Goal: Navigation & Orientation: Find specific page/section

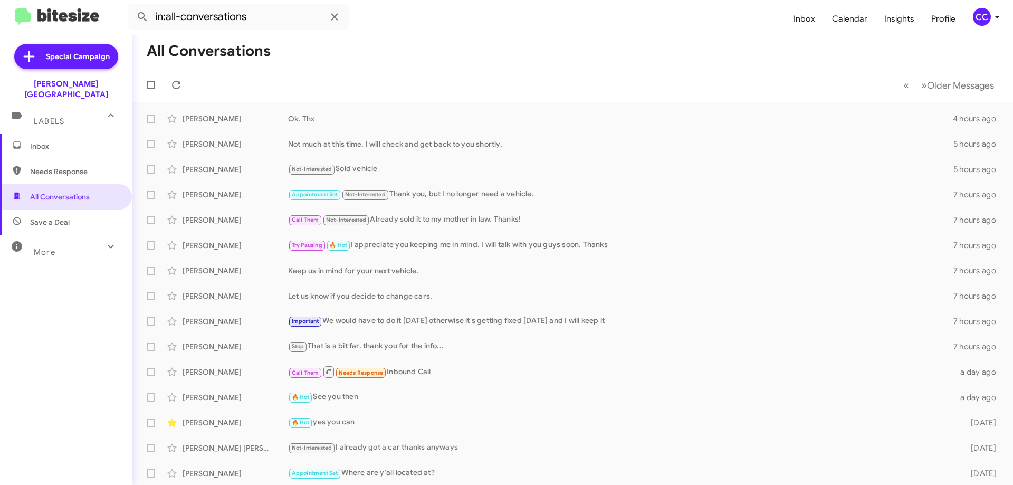
click at [50, 166] on span "Needs Response" at bounding box center [75, 171] width 90 height 11
type input "in:needs-response"
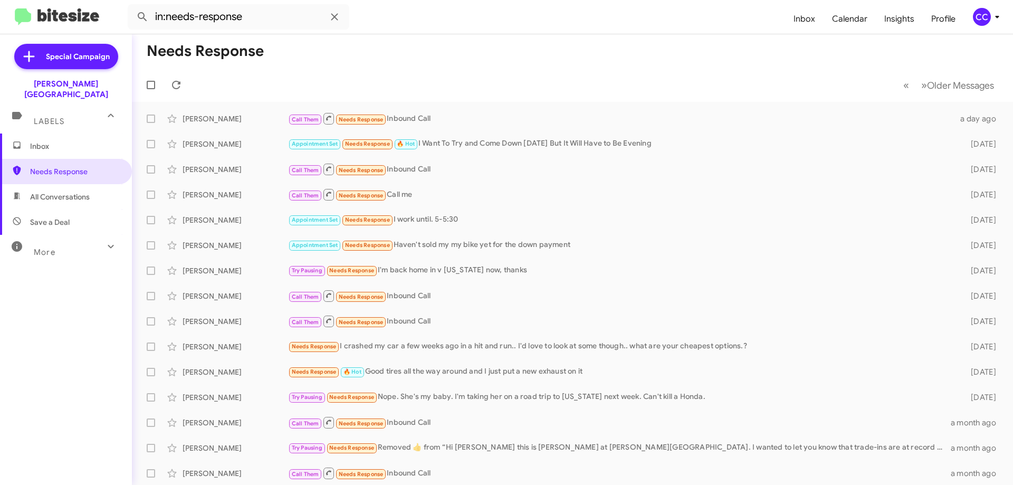
click at [42, 141] on span "Inbox" at bounding box center [75, 146] width 90 height 11
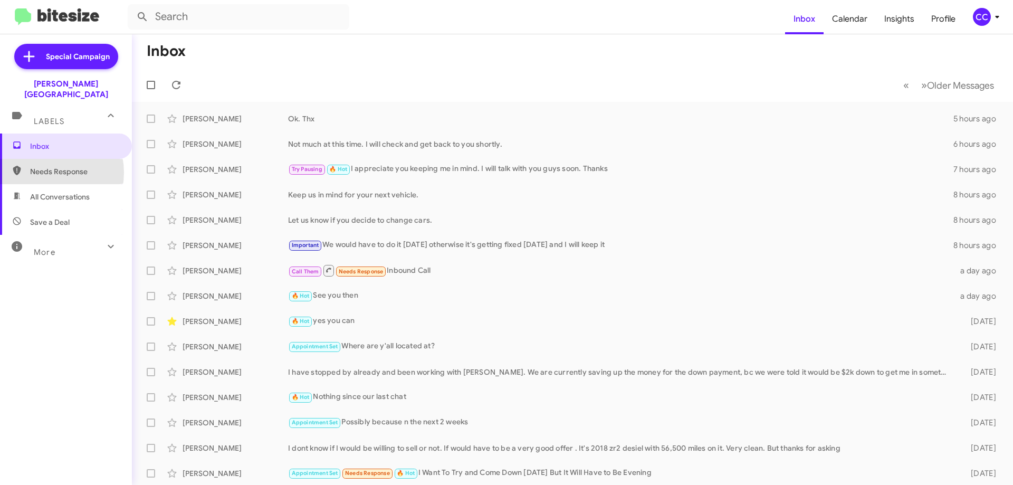
click at [43, 166] on span "Needs Response" at bounding box center [75, 171] width 90 height 11
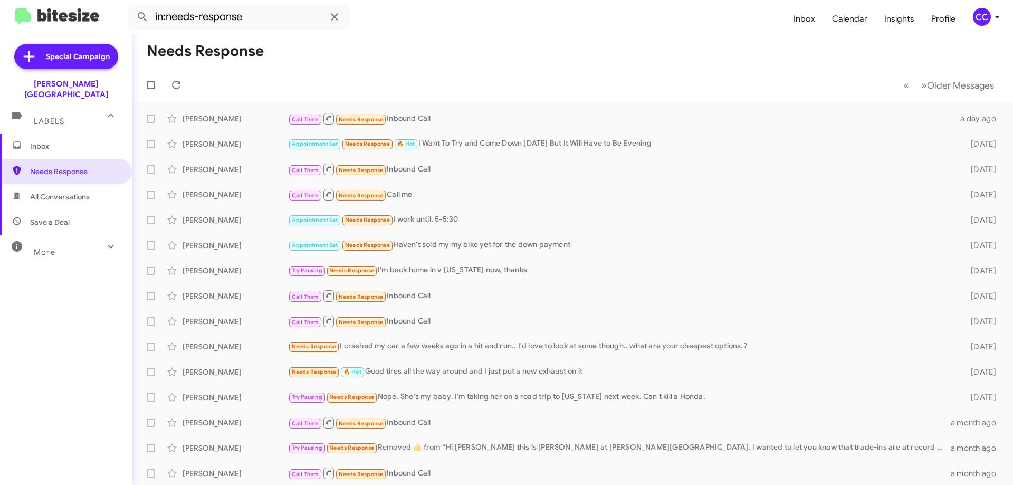
click at [53, 192] on span "All Conversations" at bounding box center [60, 197] width 60 height 11
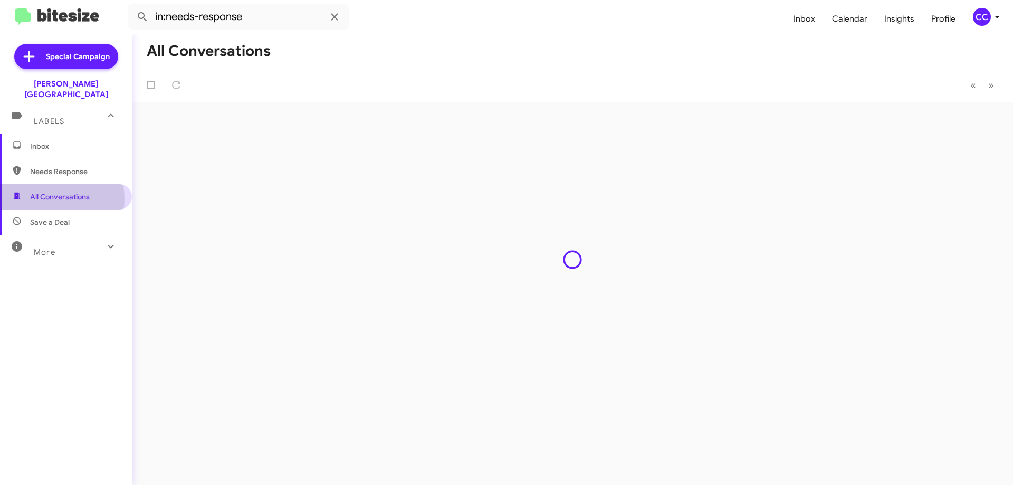
type input "in:all-conversations"
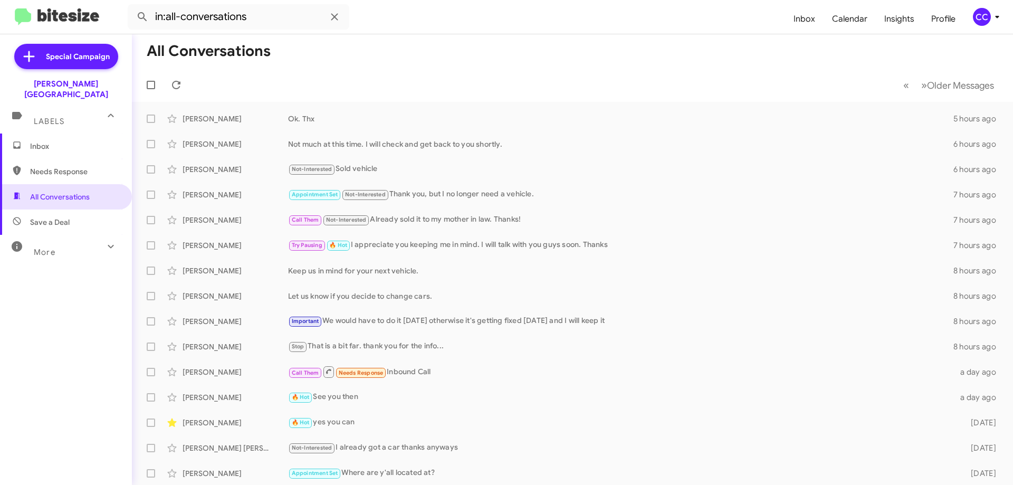
click at [39, 141] on span "Inbox" at bounding box center [75, 146] width 90 height 11
